Goal: Information Seeking & Learning: Check status

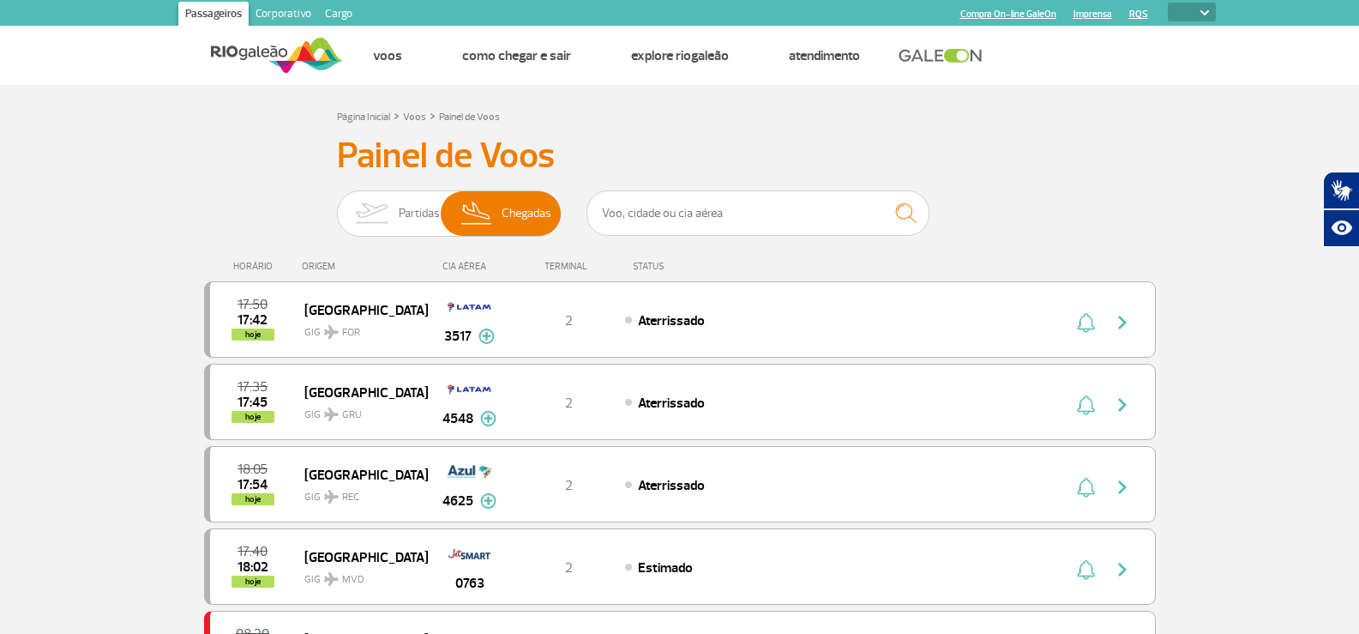
select select
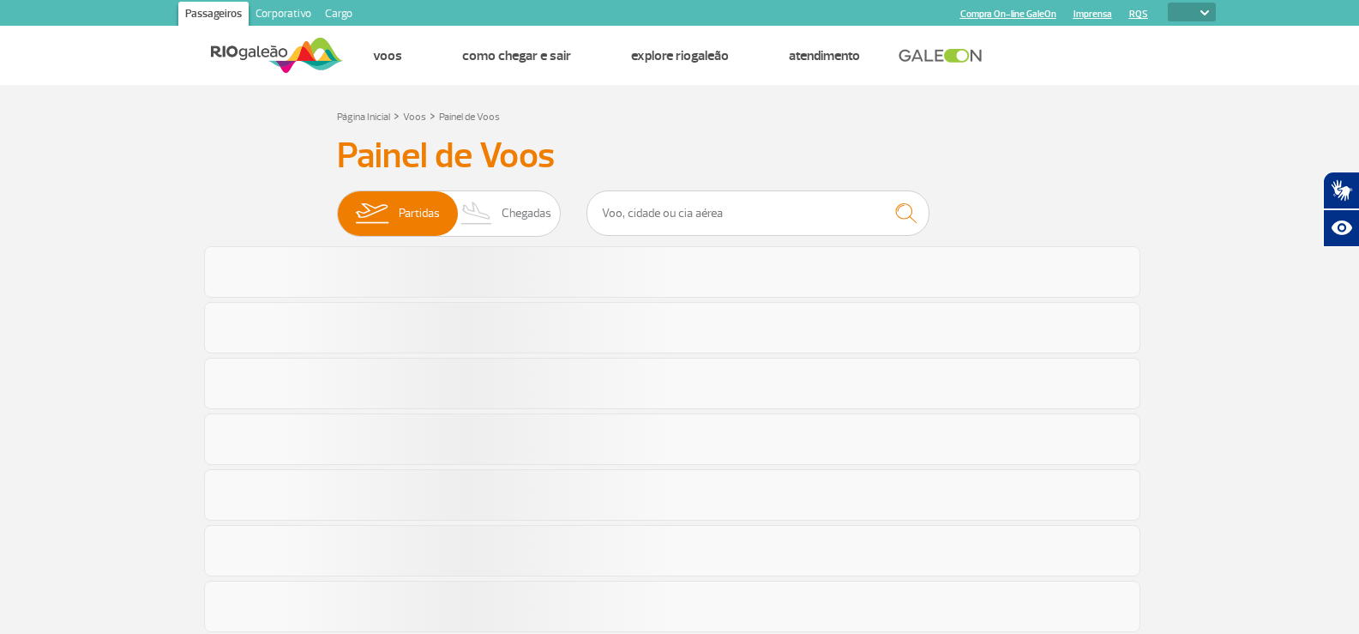
select select
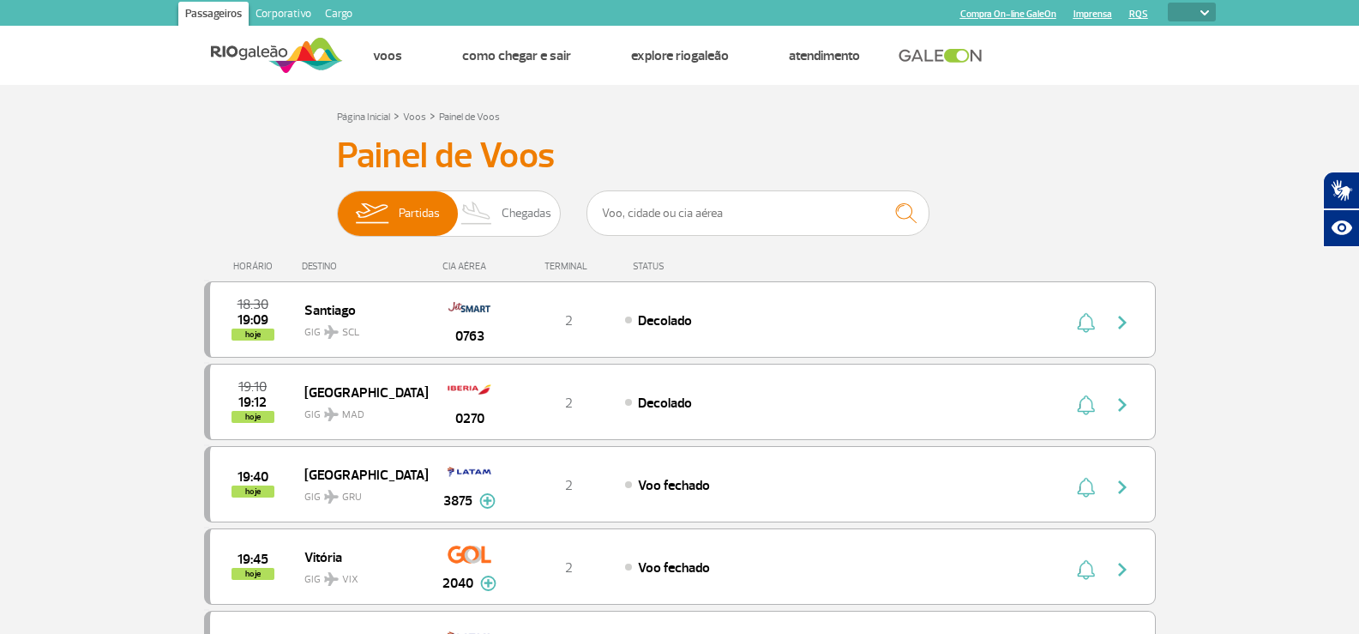
click at [496, 201] on img at bounding box center [477, 213] width 51 height 45
click at [337, 205] on input "Partidas Chegadas" at bounding box center [337, 205] width 0 height 0
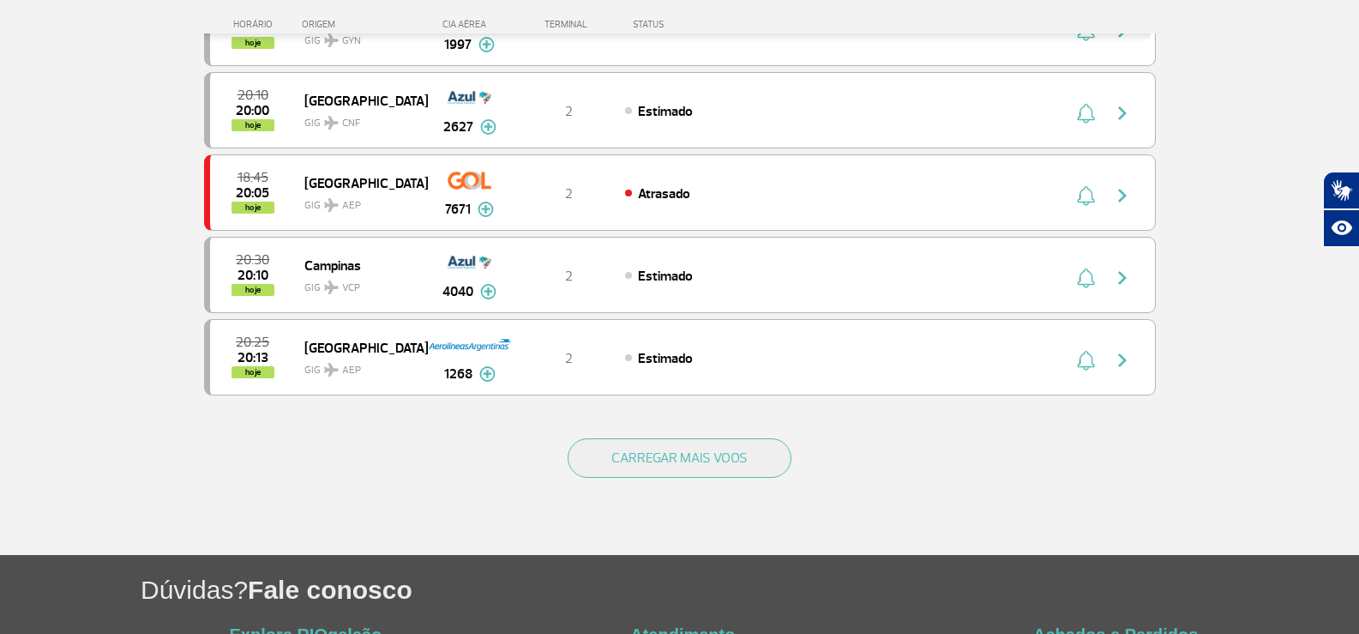
scroll to position [1543, 0]
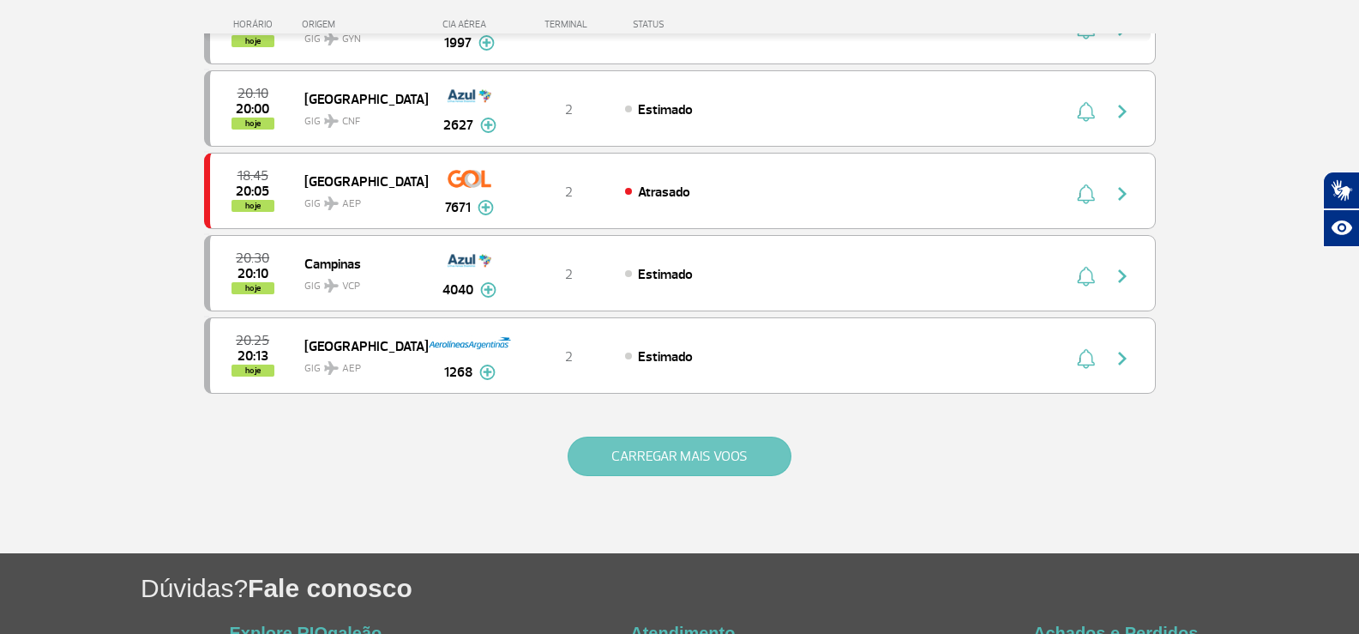
click at [614, 463] on button "CARREGAR MAIS VOOS" at bounding box center [680, 455] width 224 height 39
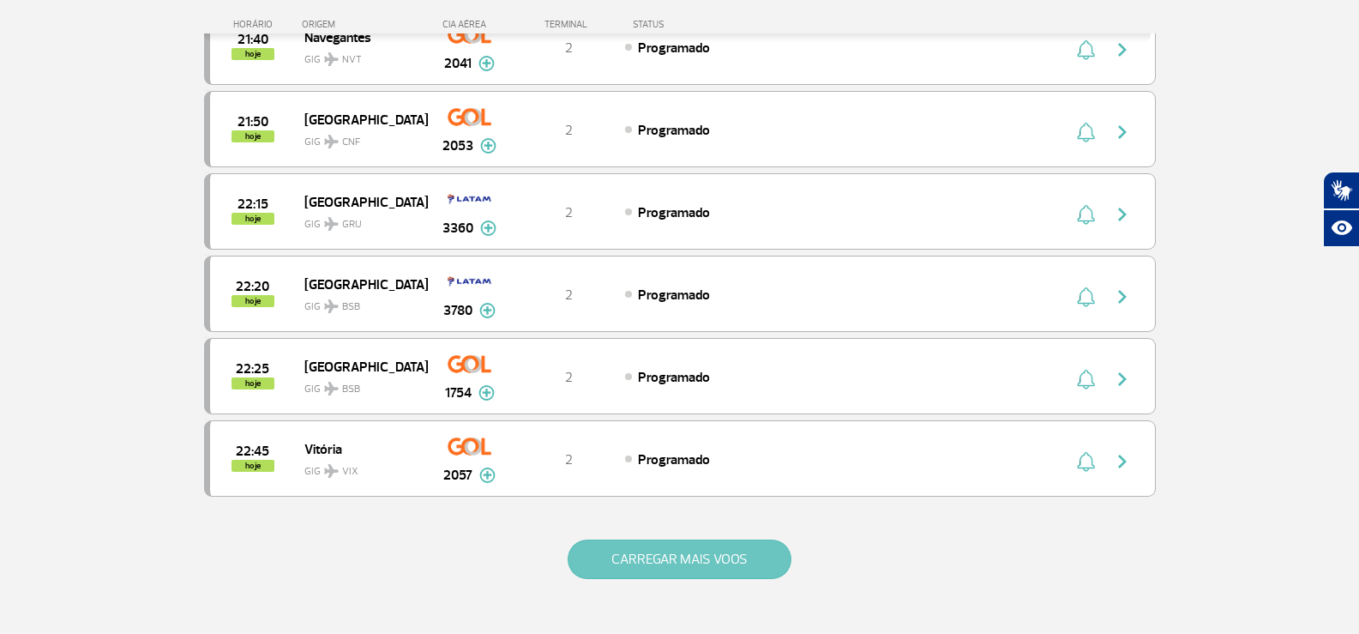
scroll to position [3258, 0]
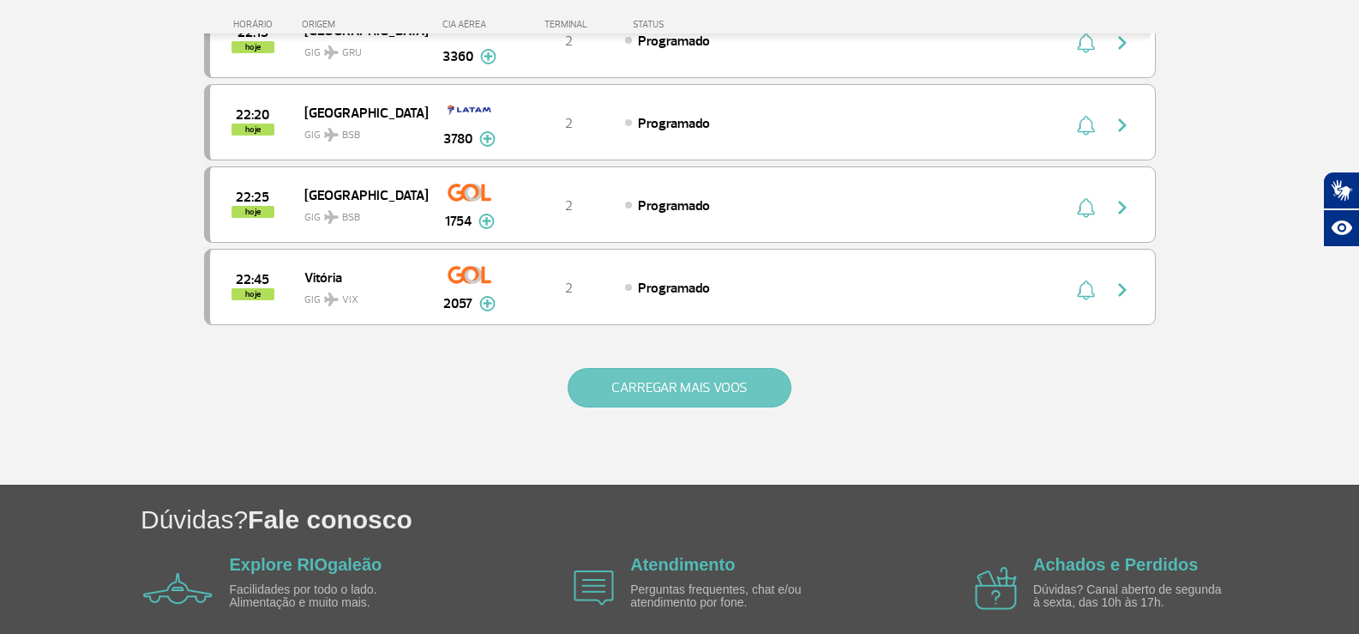
click at [626, 406] on button "CARREGAR MAIS VOOS" at bounding box center [680, 387] width 224 height 39
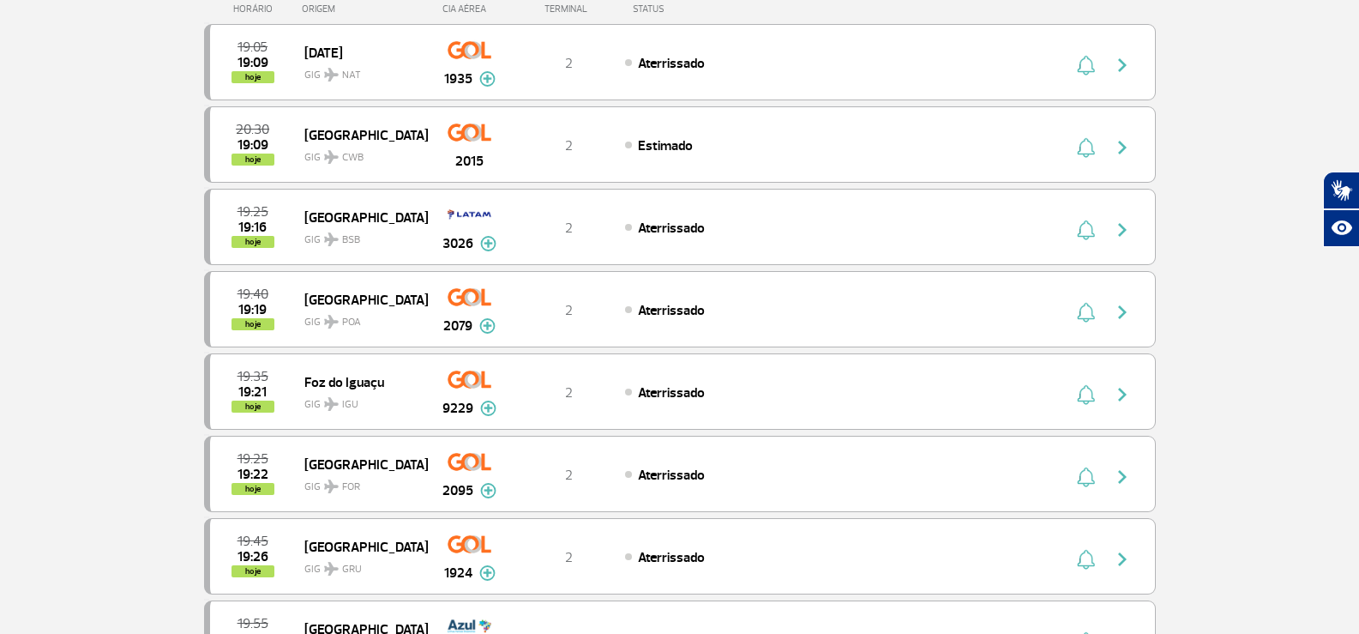
scroll to position [0, 0]
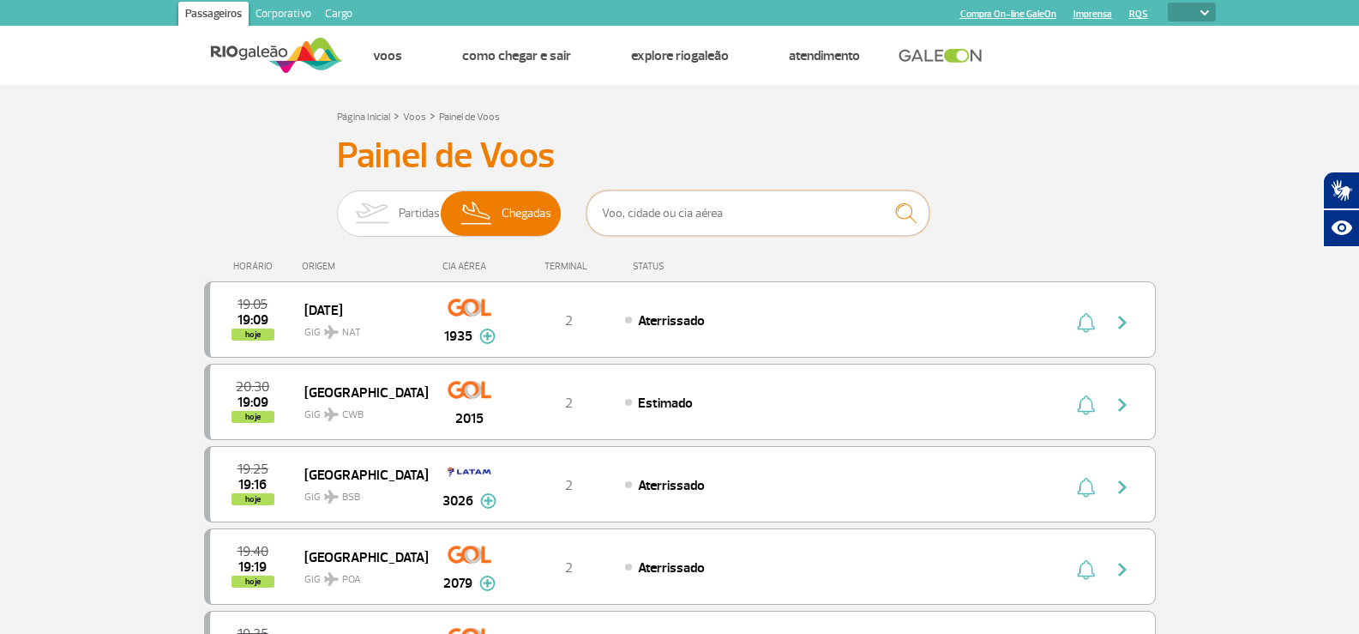
click at [652, 224] on input "text" at bounding box center [757, 212] width 343 height 45
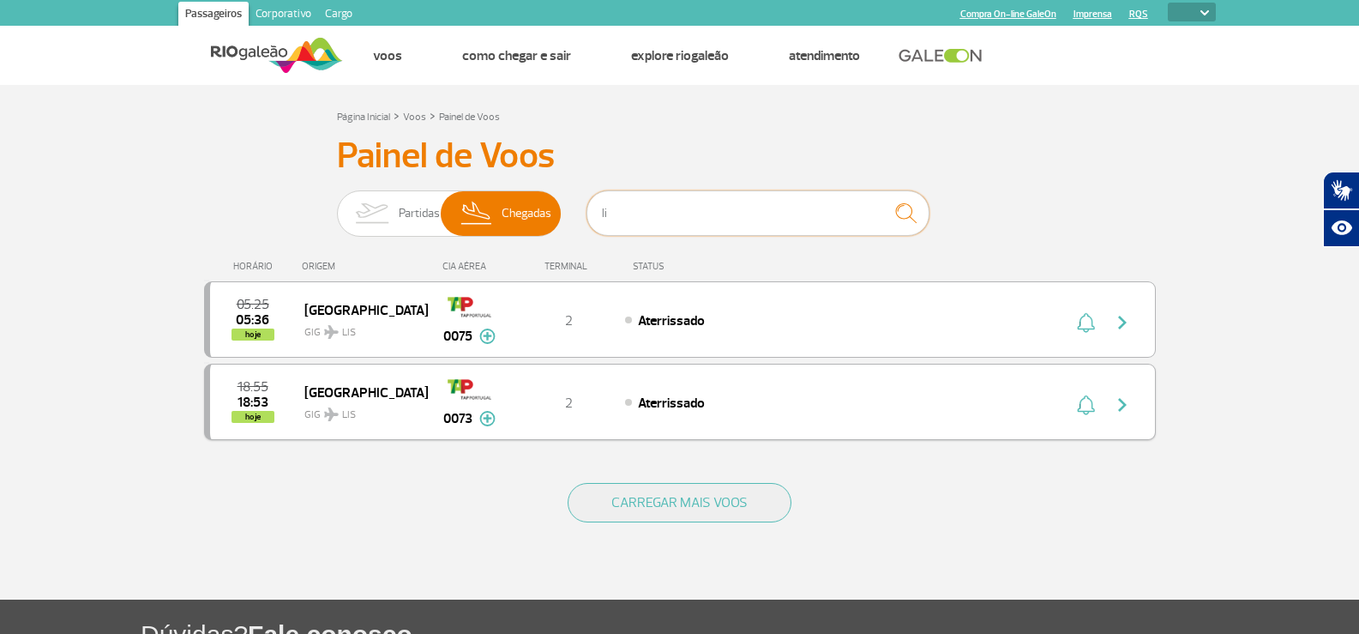
type input "l"
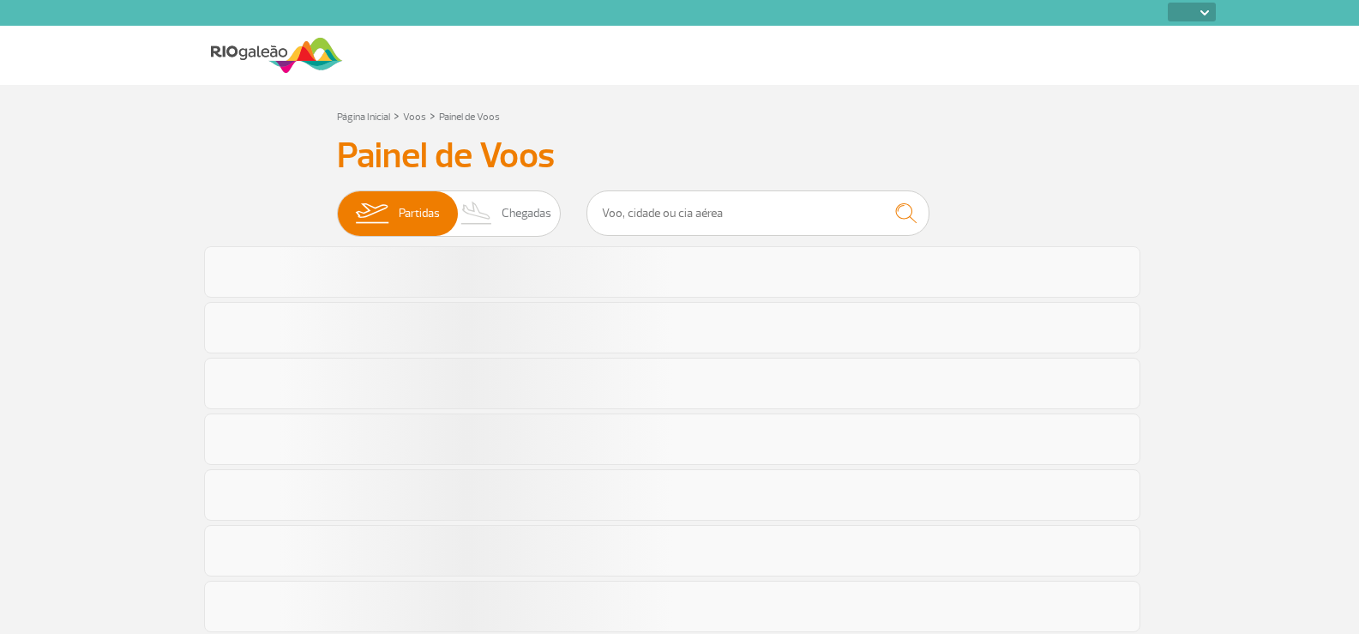
select select
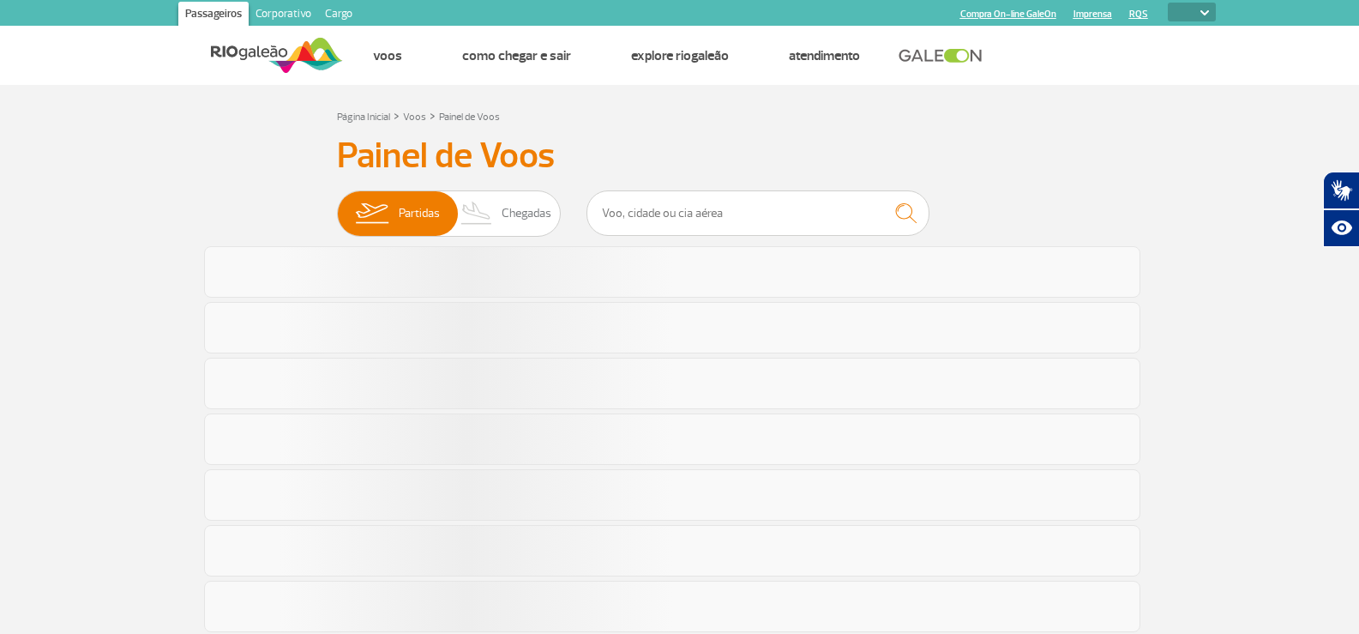
click at [502, 208] on span "Chegadas" at bounding box center [527, 213] width 50 height 45
click at [337, 205] on input "Partidas Chegadas" at bounding box center [337, 205] width 0 height 0
